Goal: Information Seeking & Learning: Learn about a topic

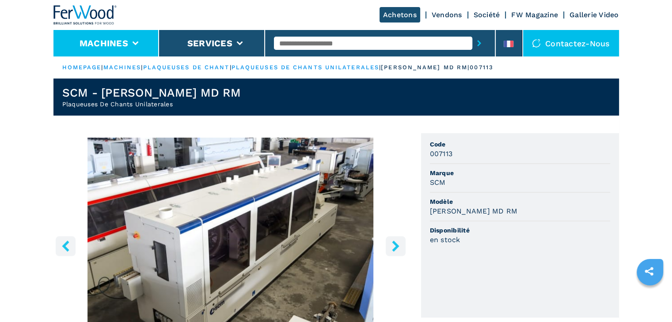
click at [93, 47] on button "Machines" at bounding box center [103, 43] width 49 height 11
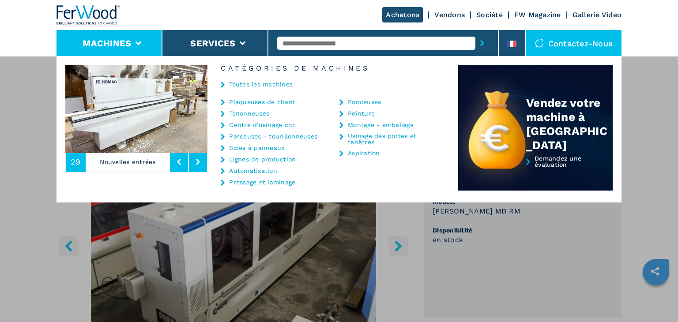
click at [196, 156] on button at bounding box center [198, 162] width 18 height 20
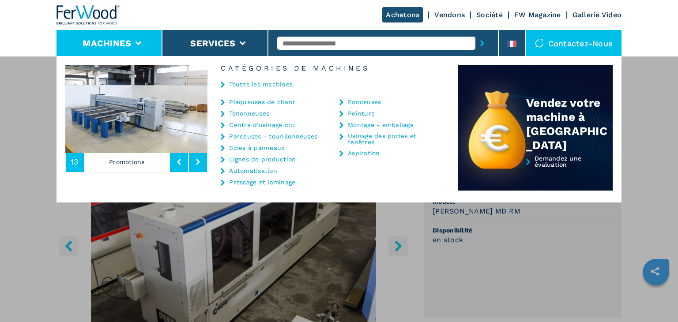
click at [196, 156] on button at bounding box center [198, 162] width 18 height 20
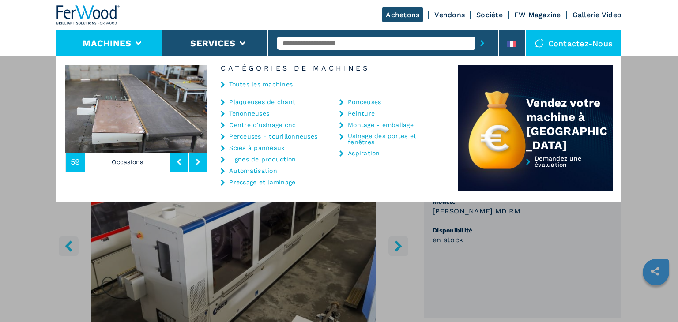
click at [196, 156] on button at bounding box center [198, 162] width 18 height 20
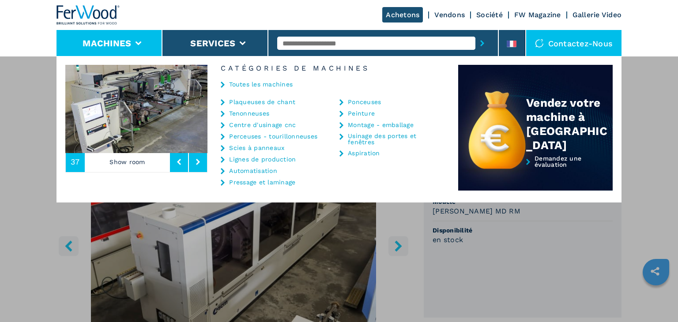
click at [196, 156] on button at bounding box center [198, 162] width 18 height 20
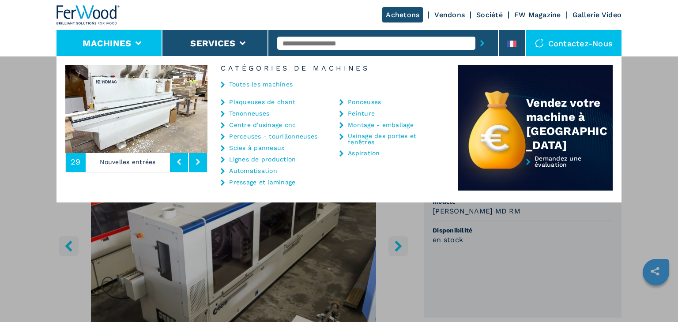
click at [196, 156] on button at bounding box center [198, 162] width 18 height 20
click at [265, 125] on link "Centre d'usinage cnc" at bounding box center [262, 125] width 67 height 6
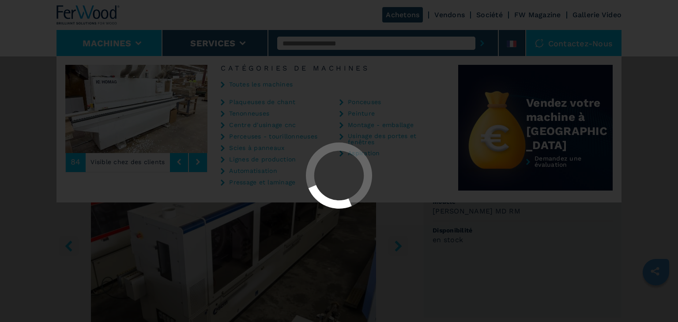
select select "**********"
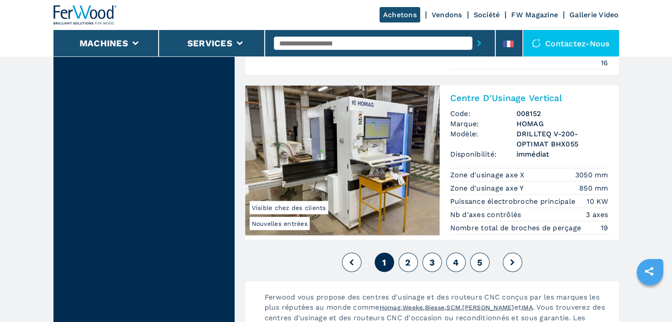
scroll to position [2195, 0]
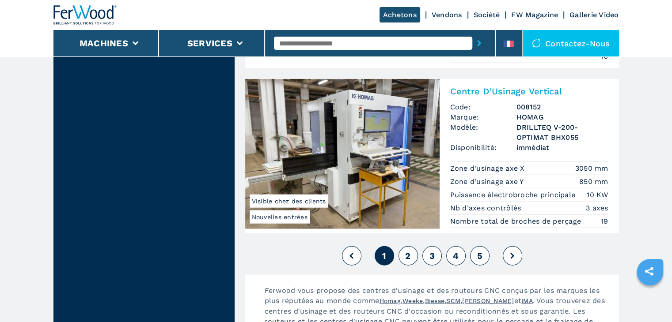
click at [405, 251] on span "2" at bounding box center [407, 256] width 5 height 11
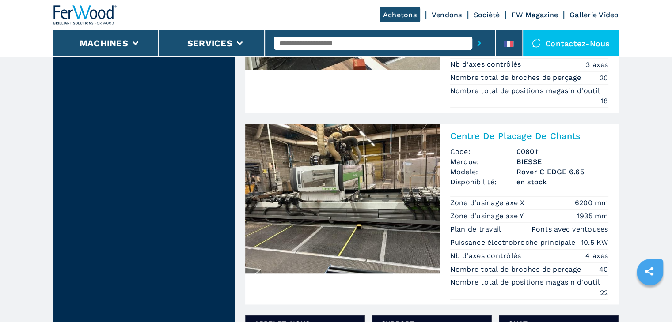
scroll to position [1419, 0]
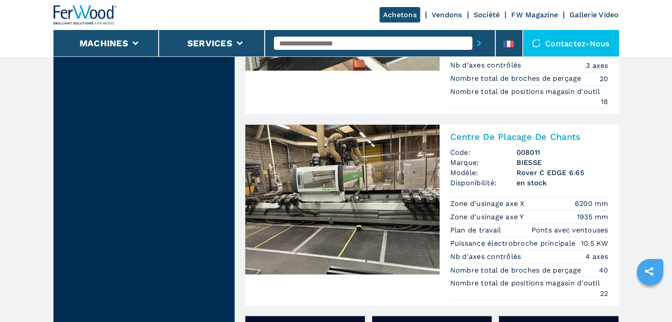
click at [406, 215] on img at bounding box center [342, 200] width 194 height 150
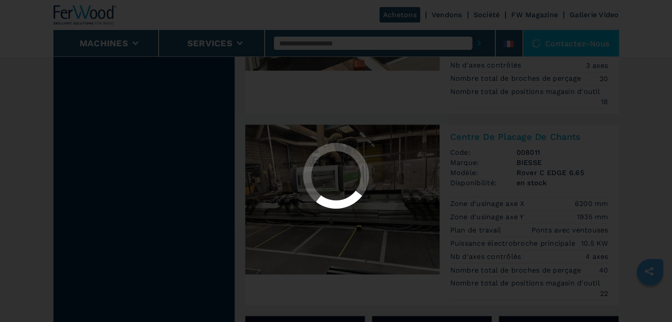
scroll to position [0, 0]
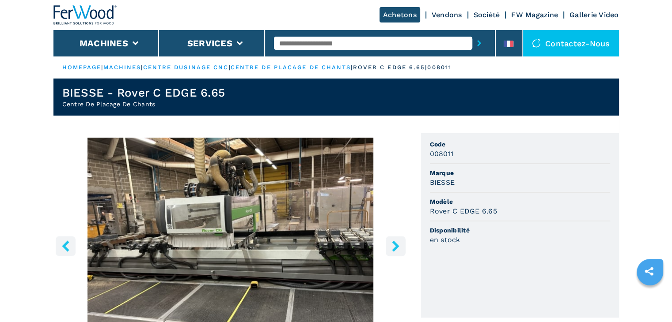
click at [398, 239] on button "right-button" at bounding box center [396, 246] width 20 height 20
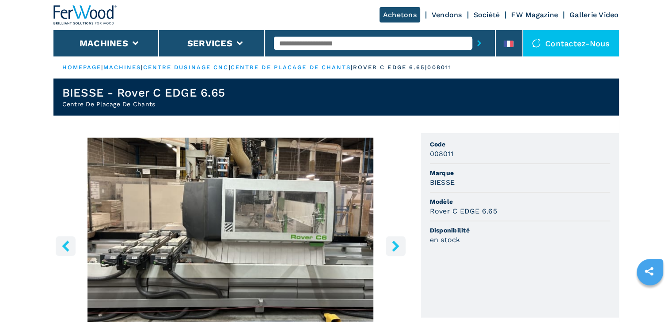
click at [398, 239] on button "right-button" at bounding box center [396, 246] width 20 height 20
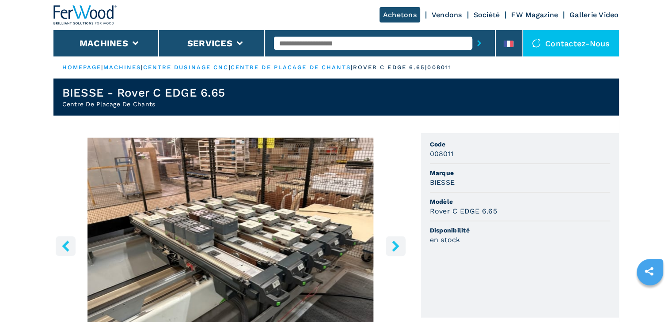
click at [398, 239] on button "right-button" at bounding box center [396, 246] width 20 height 20
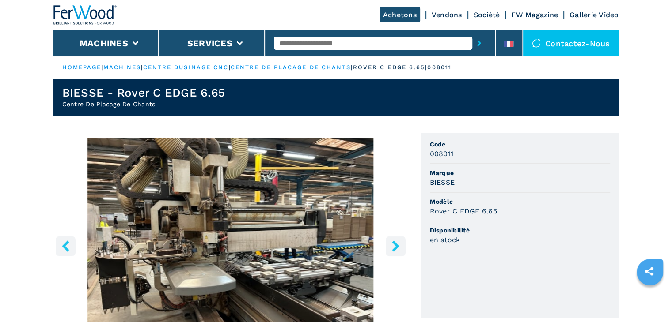
click at [398, 239] on button "right-button" at bounding box center [396, 246] width 20 height 20
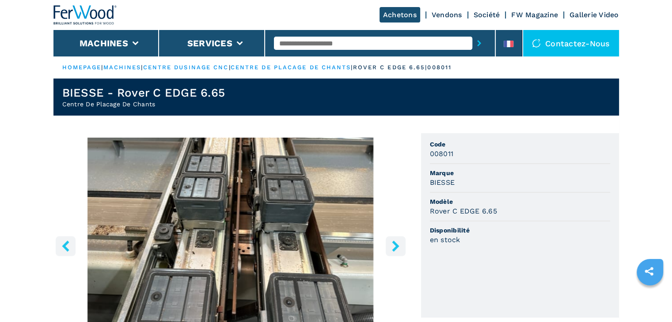
click at [398, 239] on button "right-button" at bounding box center [396, 246] width 20 height 20
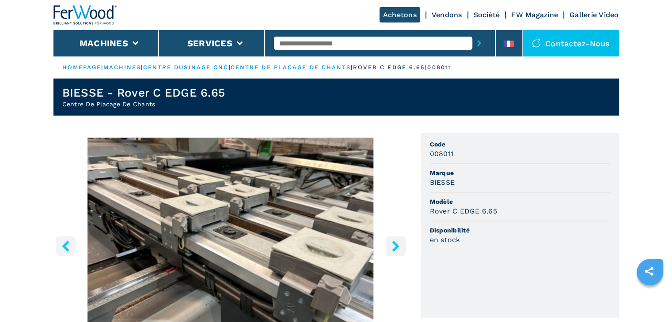
click at [398, 239] on button "right-button" at bounding box center [396, 246] width 20 height 20
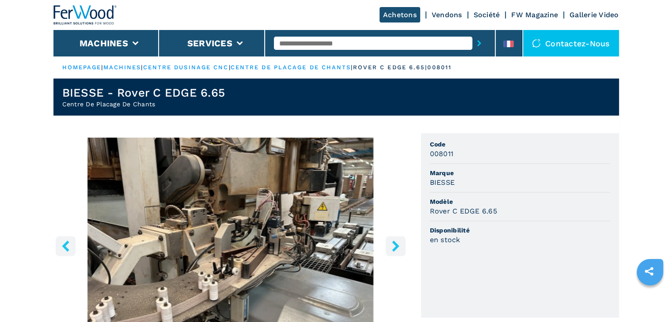
click at [398, 239] on button "right-button" at bounding box center [396, 246] width 20 height 20
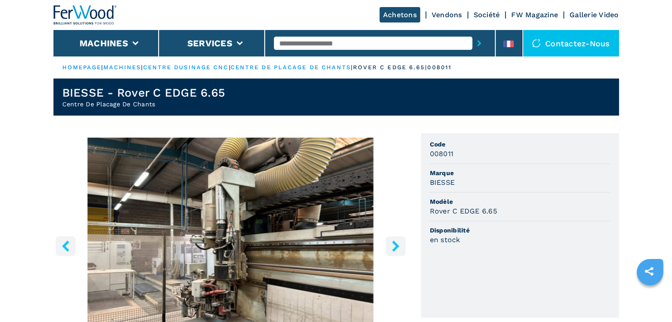
click at [398, 239] on button "right-button" at bounding box center [396, 246] width 20 height 20
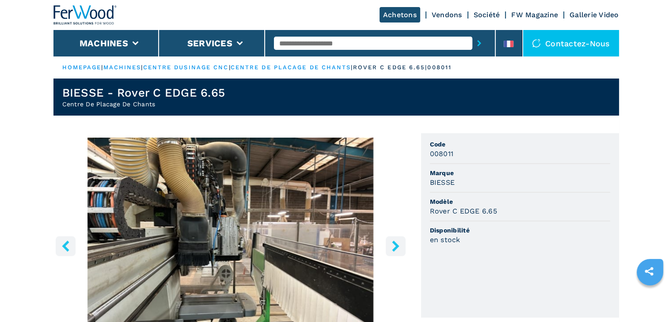
click at [398, 239] on button "right-button" at bounding box center [396, 246] width 20 height 20
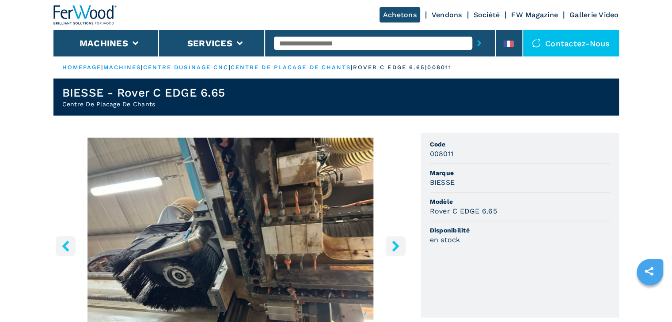
click at [398, 239] on button "right-button" at bounding box center [396, 246] width 20 height 20
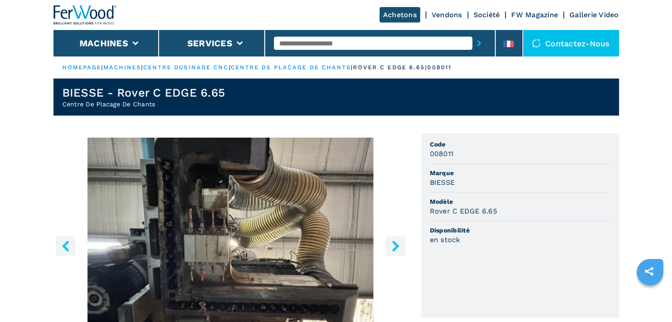
click at [398, 239] on button "right-button" at bounding box center [396, 246] width 20 height 20
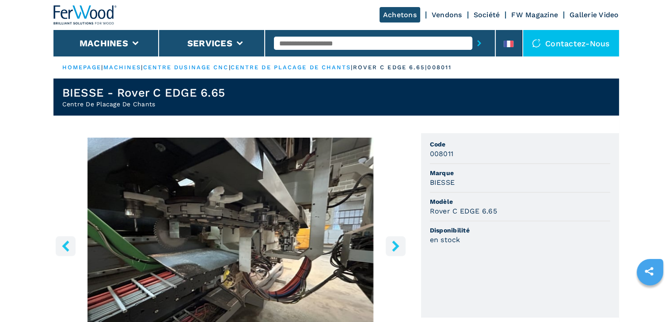
click at [398, 239] on button "right-button" at bounding box center [396, 246] width 20 height 20
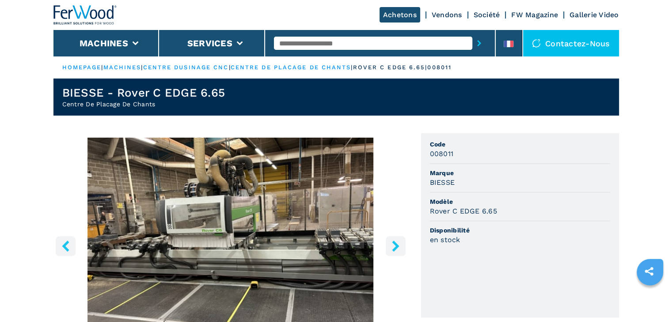
click at [398, 239] on button "right-button" at bounding box center [396, 246] width 20 height 20
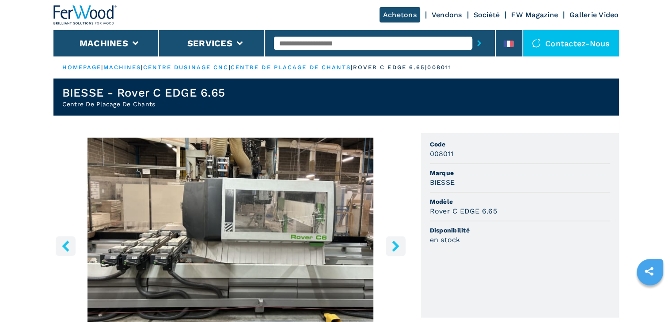
click at [398, 239] on button "right-button" at bounding box center [396, 246] width 20 height 20
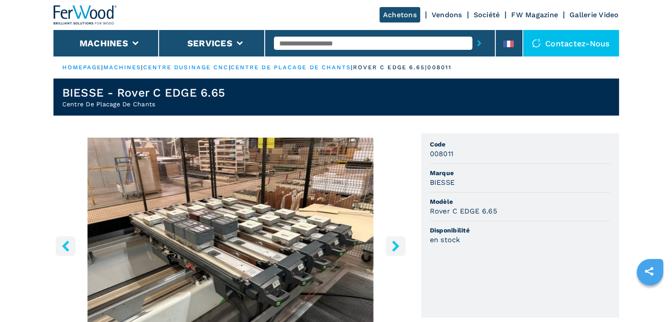
click at [396, 242] on icon "right-button" at bounding box center [395, 246] width 11 height 11
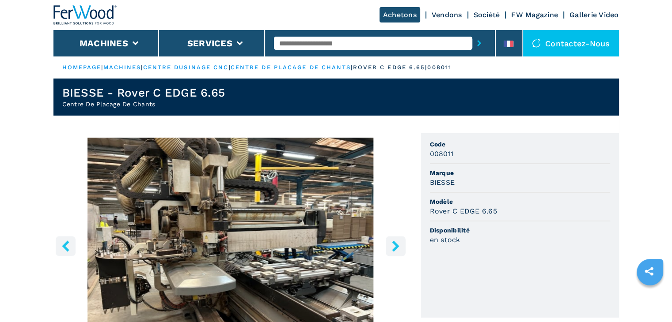
click at [396, 242] on icon "right-button" at bounding box center [395, 246] width 11 height 11
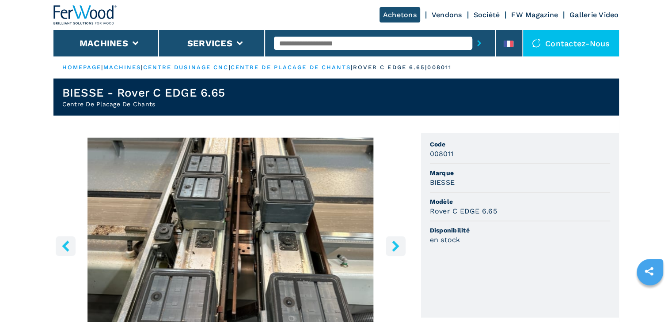
click at [396, 242] on icon "right-button" at bounding box center [395, 246] width 11 height 11
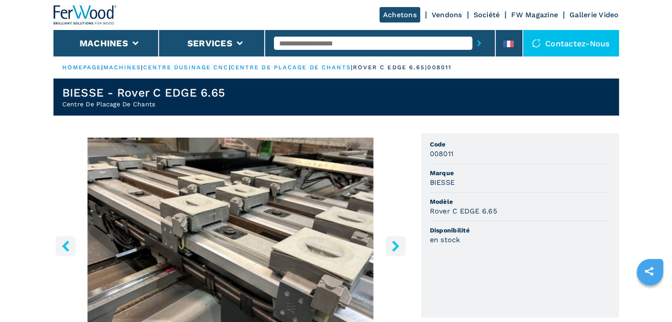
click at [396, 242] on icon "right-button" at bounding box center [395, 246] width 11 height 11
